Goal: Task Accomplishment & Management: Manage account settings

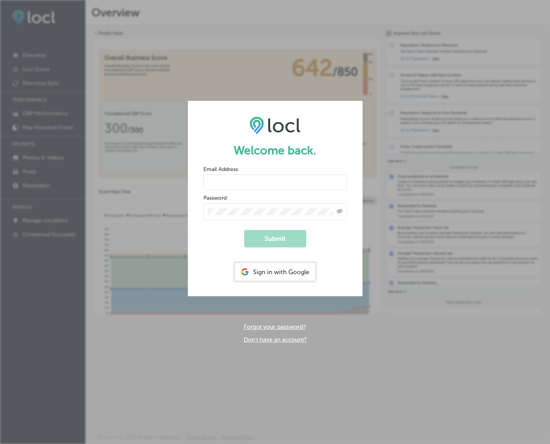
type input "[EMAIL_ADDRESS][DOMAIN_NAME]"
click at [281, 238] on button "Submit" at bounding box center [275, 238] width 62 height 17
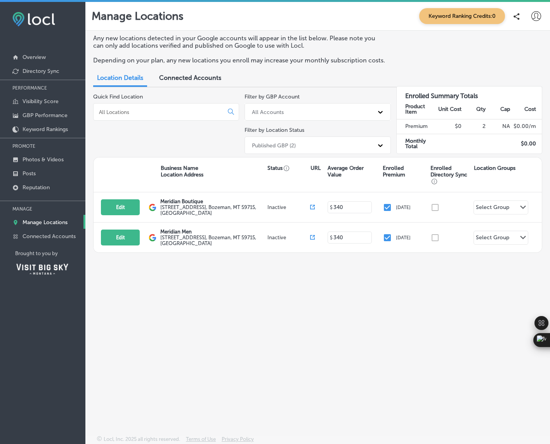
click at [205, 79] on span "Connected Accounts" at bounding box center [190, 77] width 62 height 7
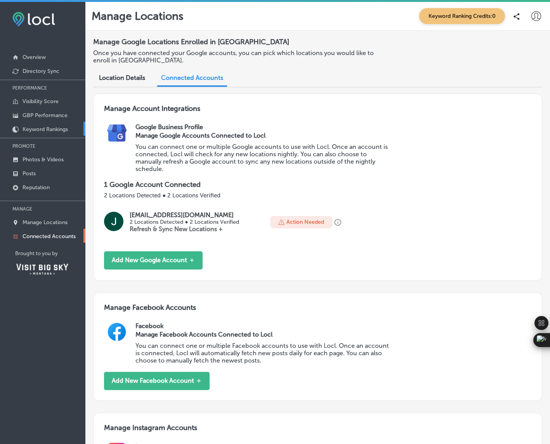
click at [59, 128] on p "Keyword Rankings" at bounding box center [45, 129] width 45 height 7
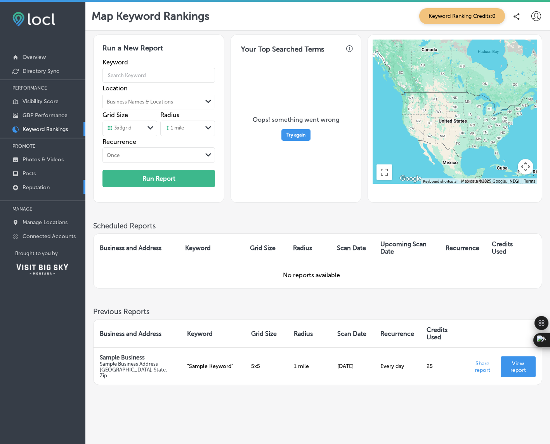
click at [38, 186] on p "Reputation" at bounding box center [36, 187] width 27 height 7
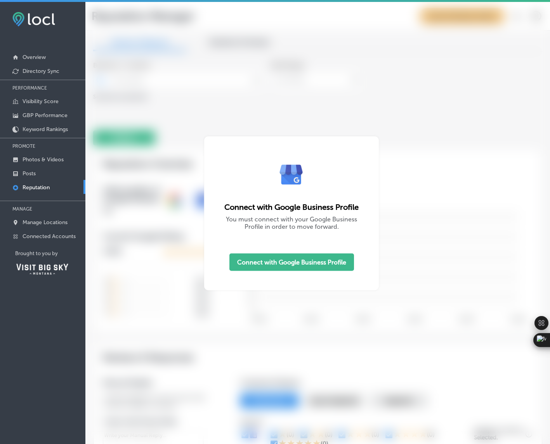
type textarea "x"
click at [52, 5] on div "iconmonstr-menu-thin copy Created with Sketch. Overview Directory Sync PERFORMA…" at bounding box center [42, 147] width 85 height 291
click at [40, 17] on img at bounding box center [33, 19] width 43 height 14
click at [18, 22] on img at bounding box center [33, 19] width 43 height 14
click at [32, 58] on p "Overview" at bounding box center [34, 57] width 23 height 7
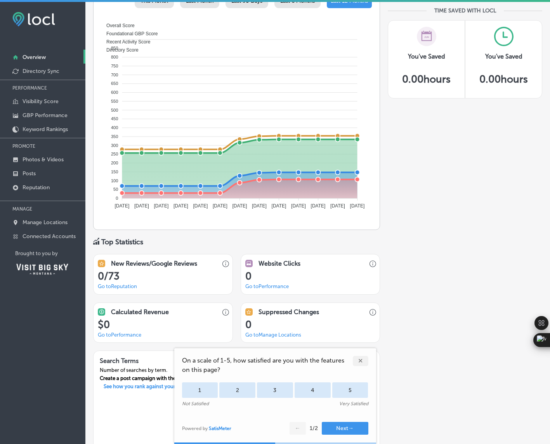
scroll to position [503, 0]
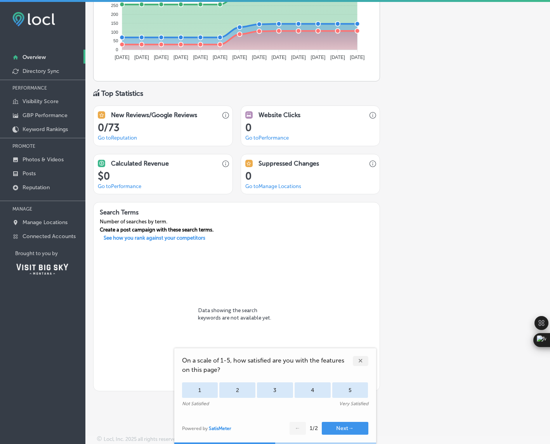
click at [362, 357] on div "✕" at bounding box center [361, 361] width 16 height 10
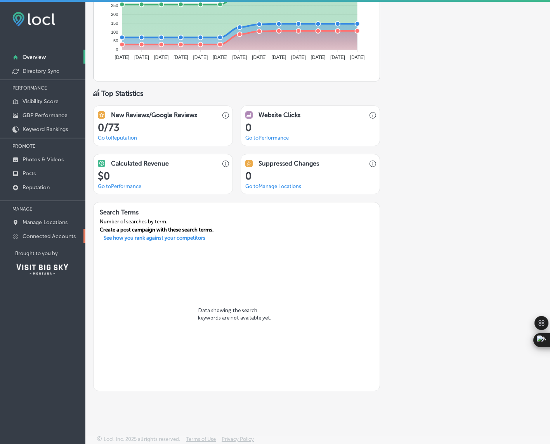
click at [70, 237] on p "Connected Accounts" at bounding box center [49, 236] width 53 height 7
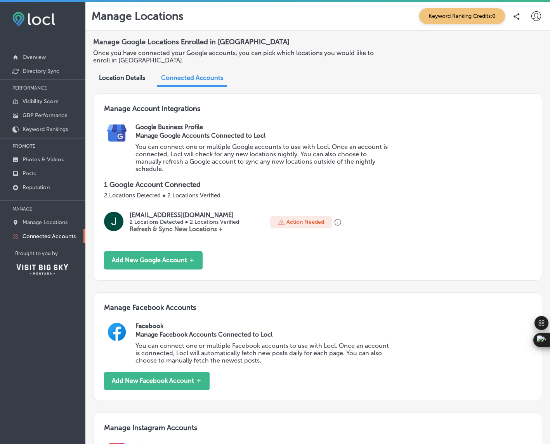
click at [122, 80] on span "Location Details" at bounding box center [122, 77] width 46 height 7
